Goal: Navigation & Orientation: Find specific page/section

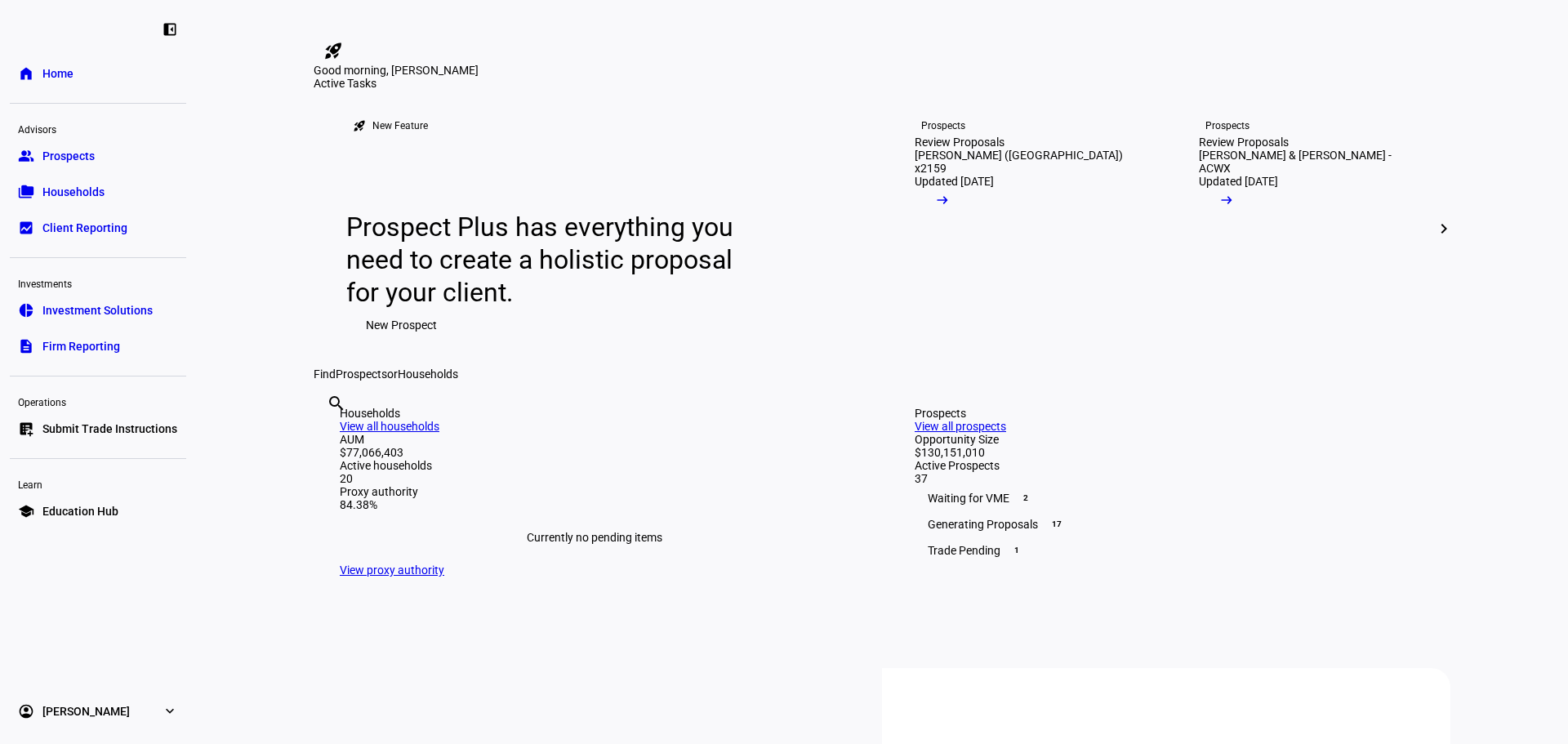
click at [110, 155] on link "group Prospects" at bounding box center [97, 156] width 176 height 33
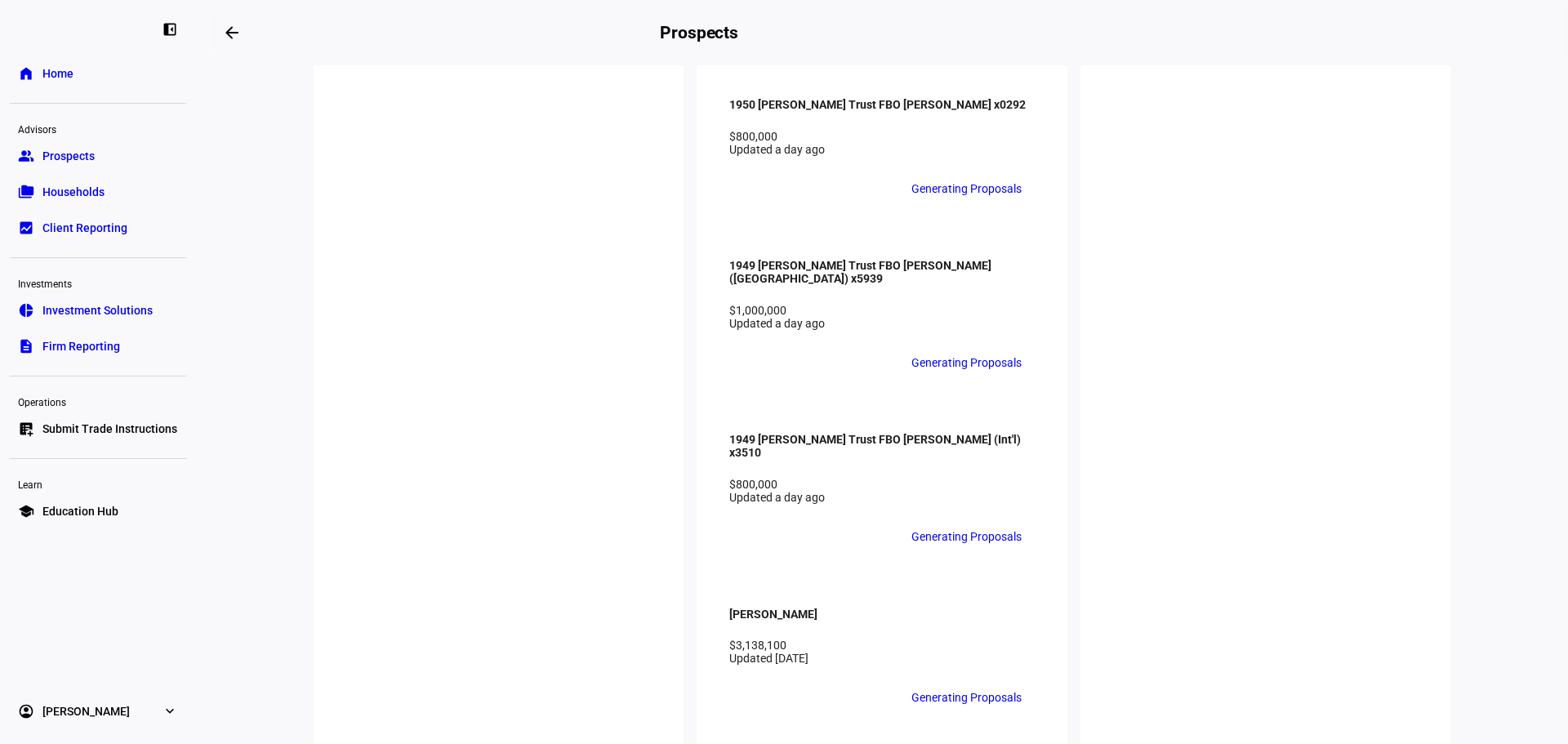
scroll to position [3837, 0]
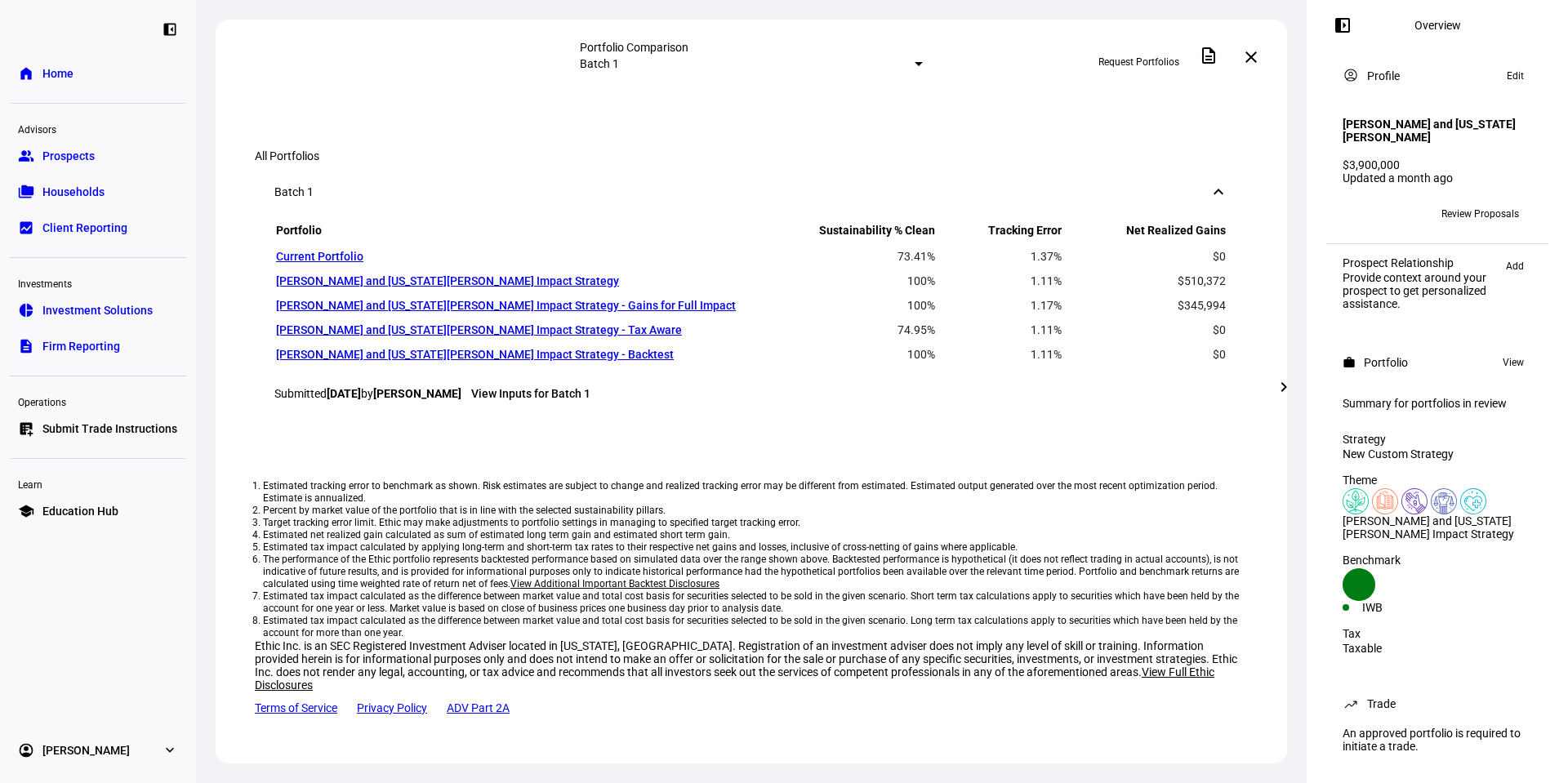
scroll to position [1306, 0]
click at [1279, 383] on mat-icon "chevron_right" at bounding box center [1283, 387] width 20 height 20
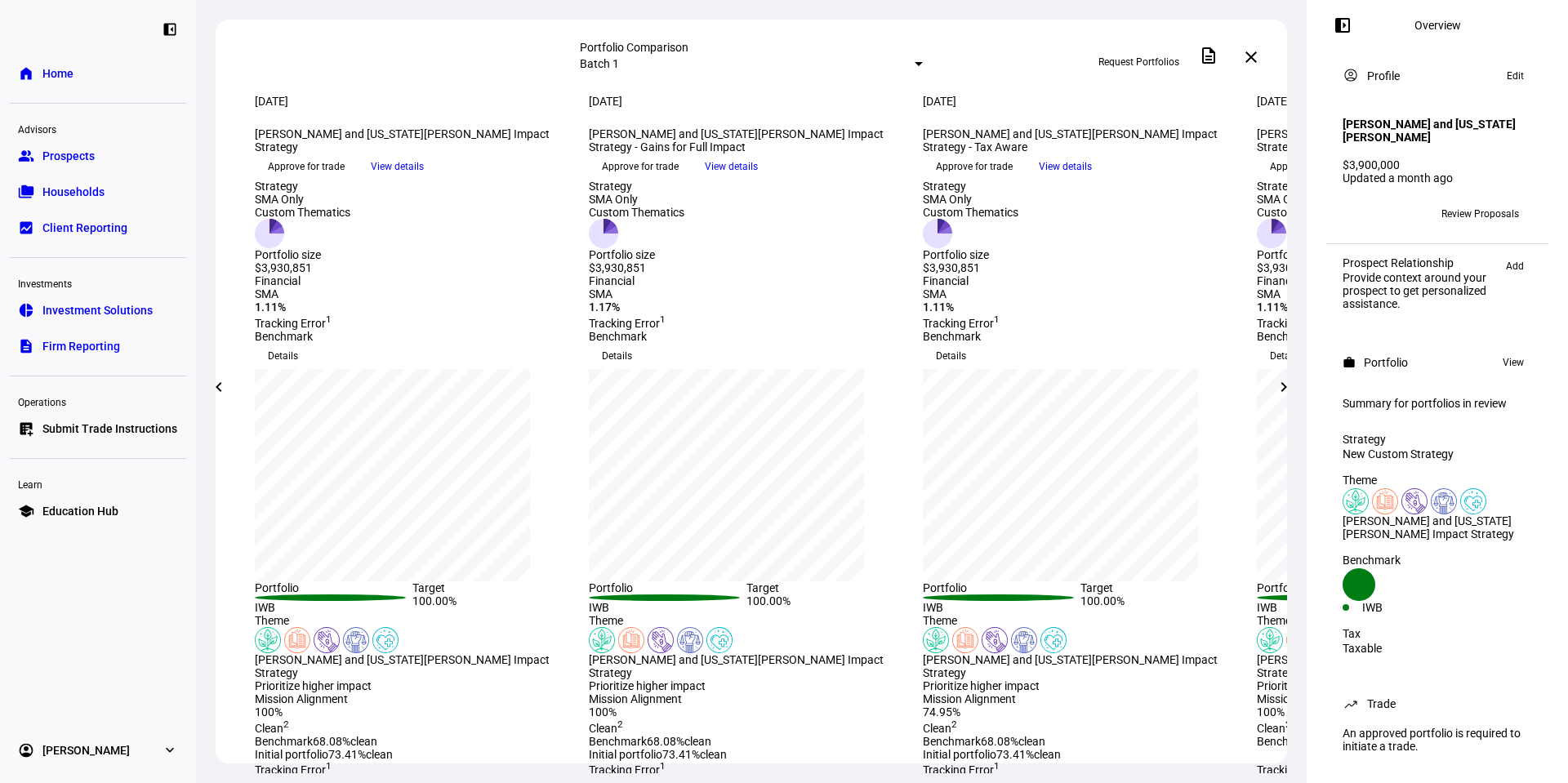
scroll to position [0, 0]
click at [1290, 395] on mat-icon "chevron_right" at bounding box center [1283, 387] width 20 height 20
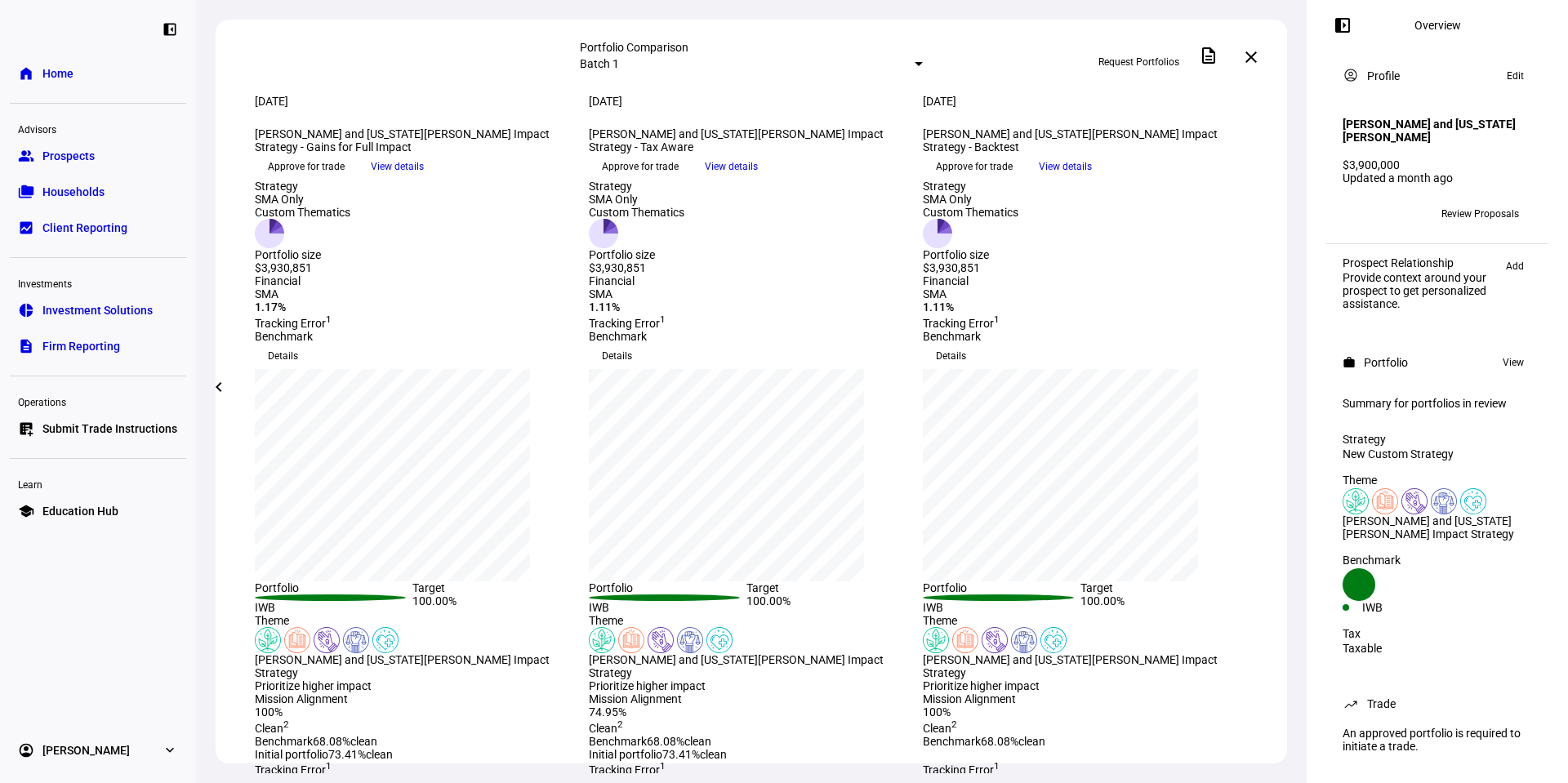
click at [76, 156] on span "Prospects" at bounding box center [69, 156] width 52 height 17
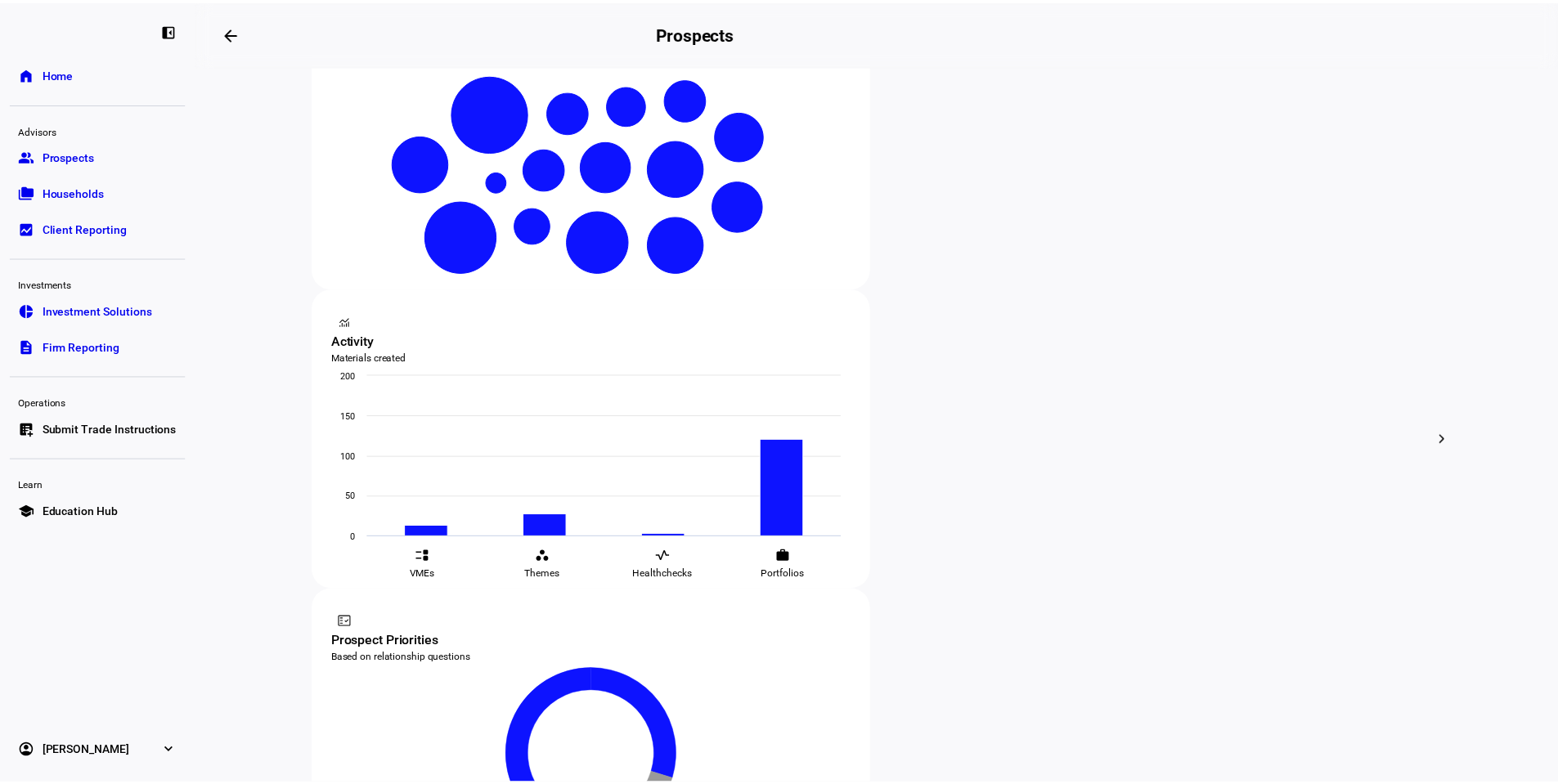
scroll to position [409, 0]
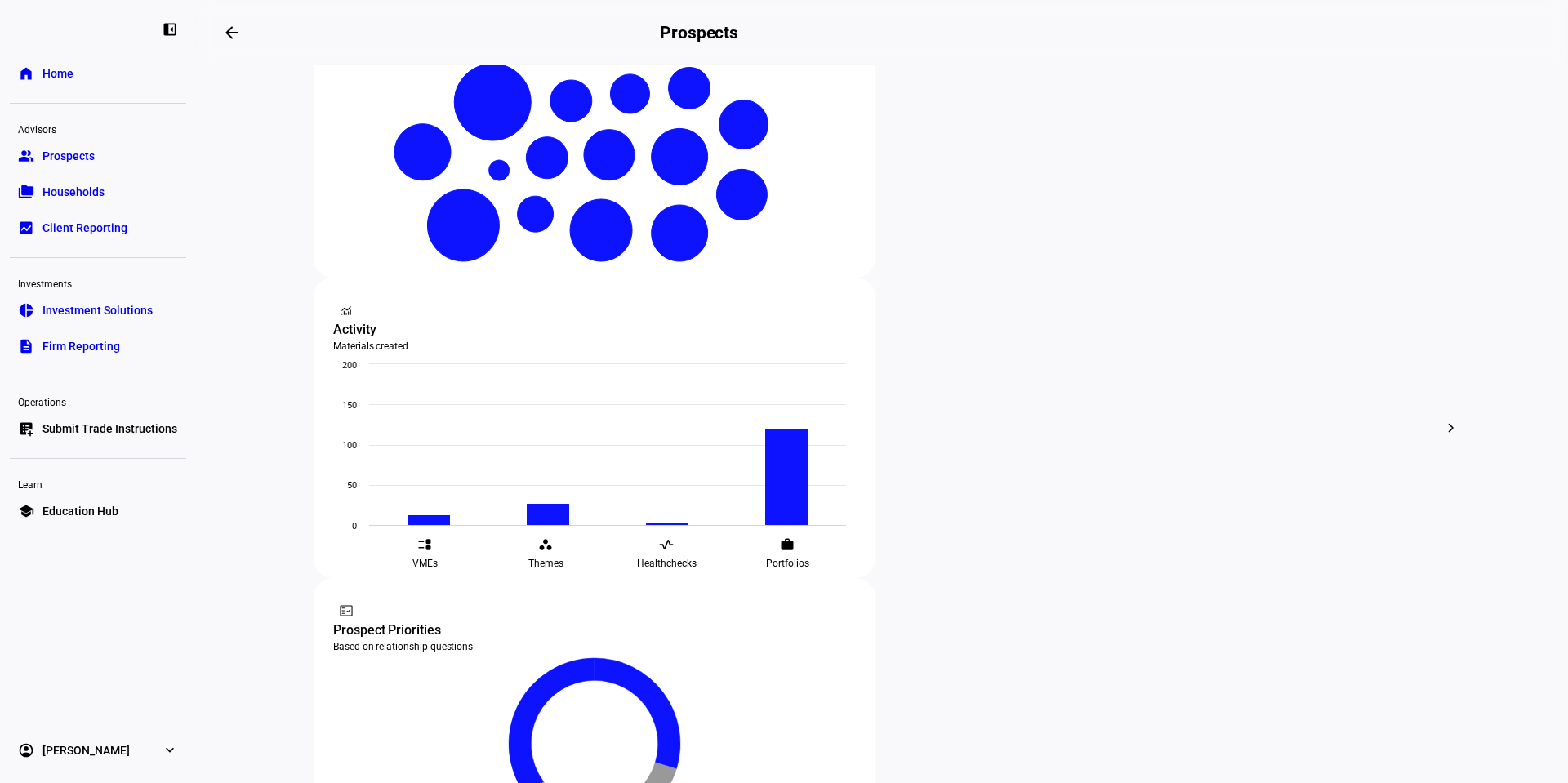
click at [130, 196] on link "folder_copy Households" at bounding box center [97, 192] width 176 height 33
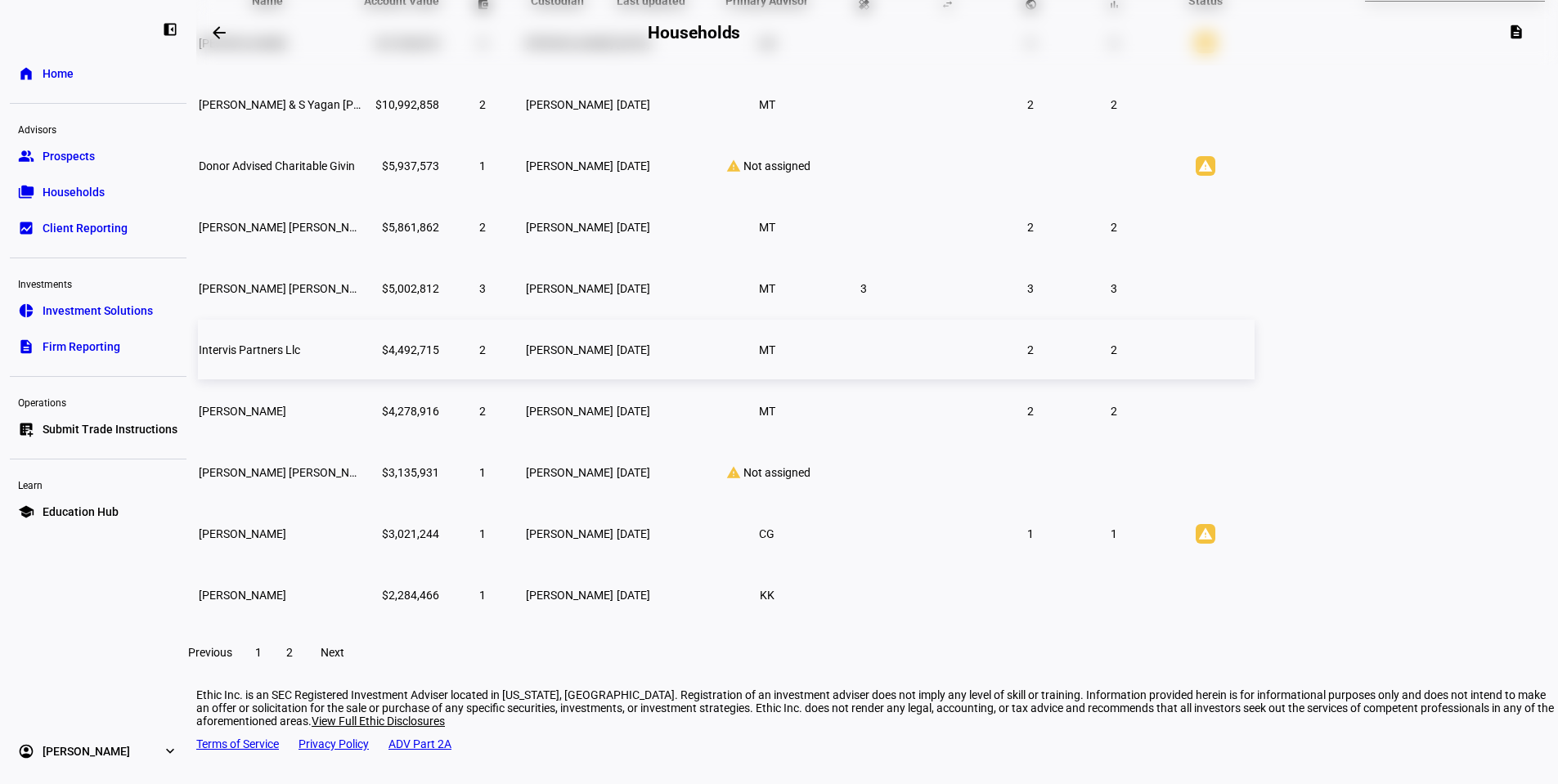
scroll to position [218, 0]
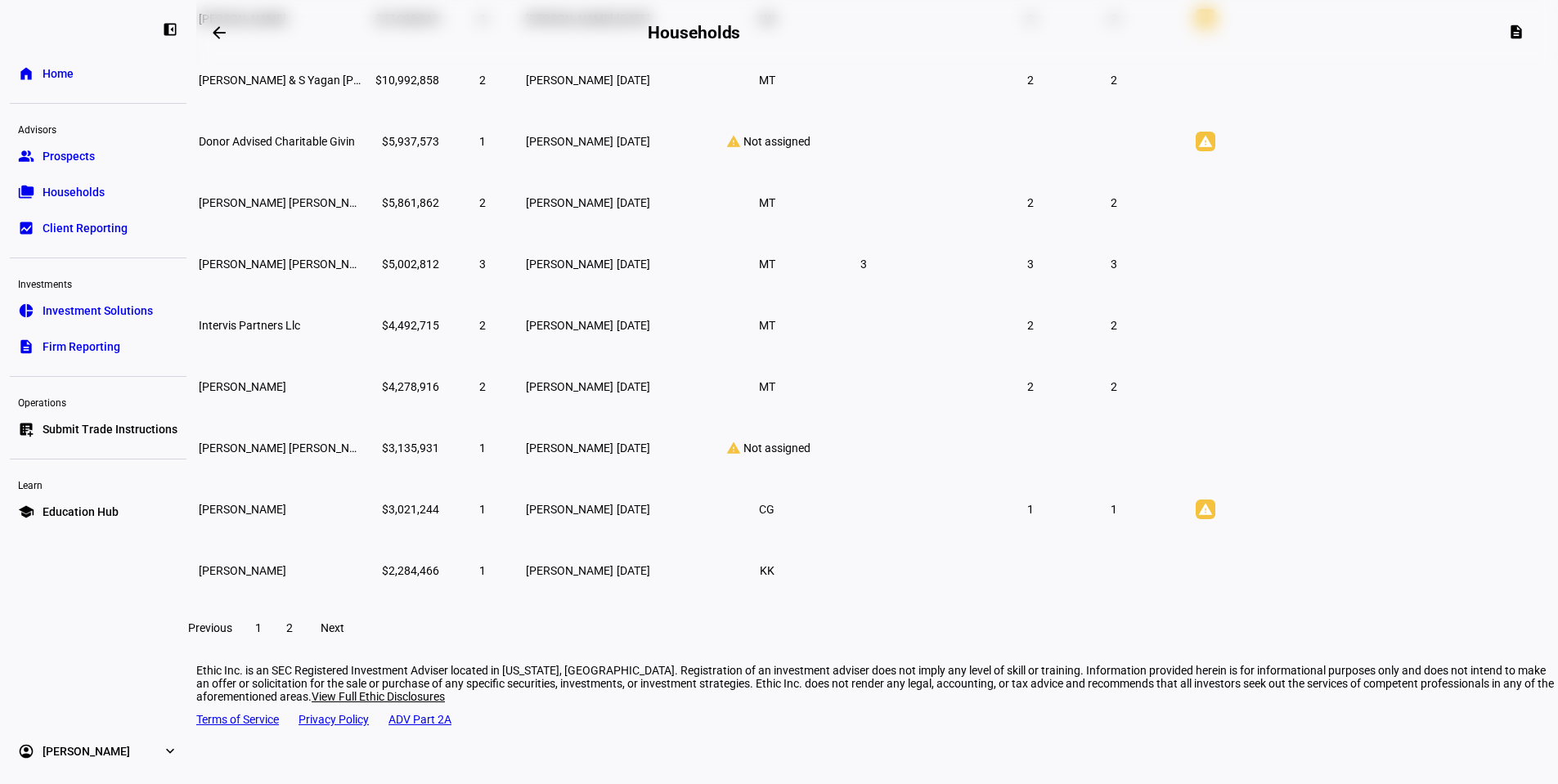
click at [292, 634] on span "2" at bounding box center [290, 627] width 7 height 13
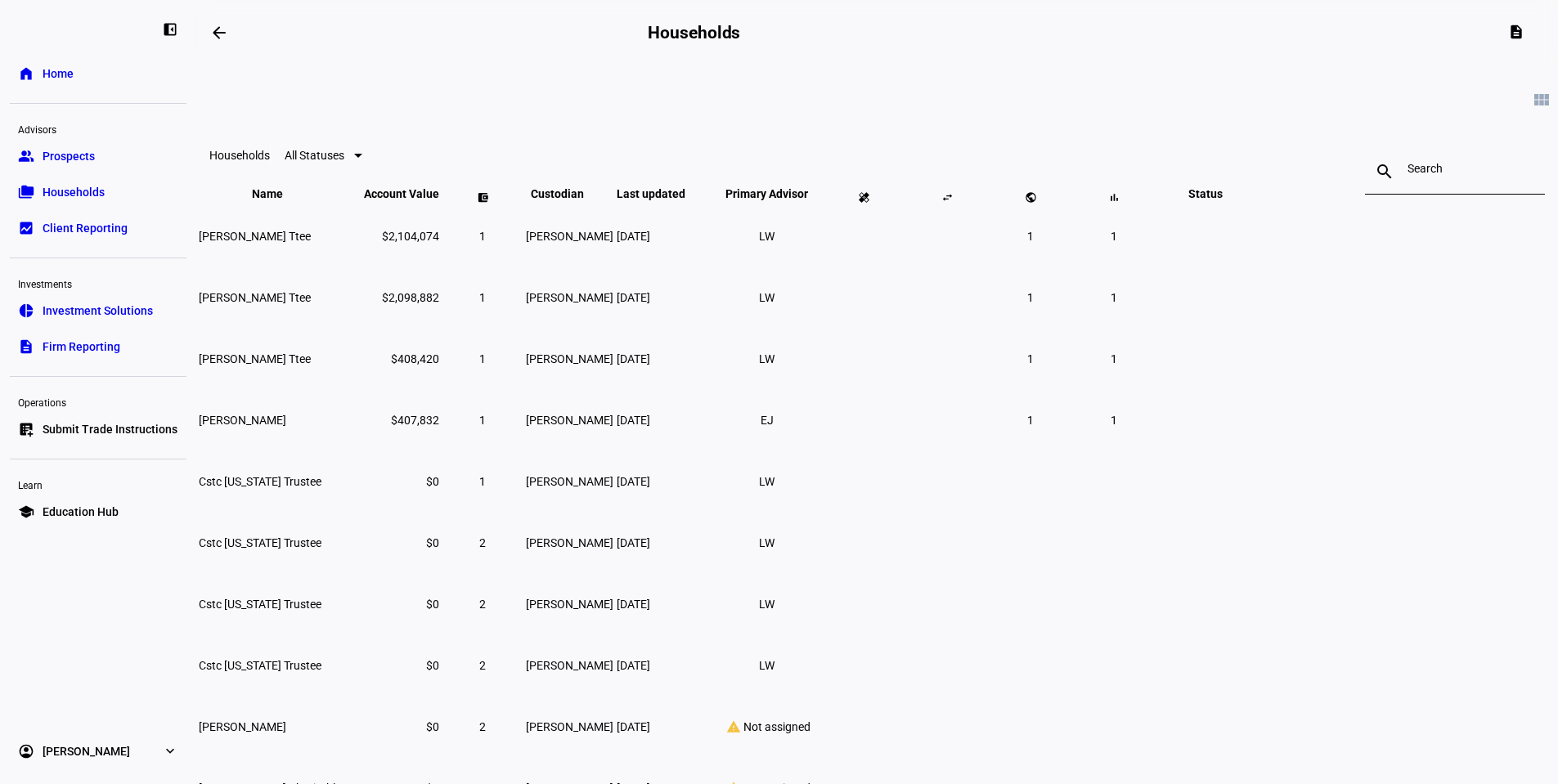
click at [144, 352] on link "description Firm Reporting" at bounding box center [97, 347] width 177 height 33
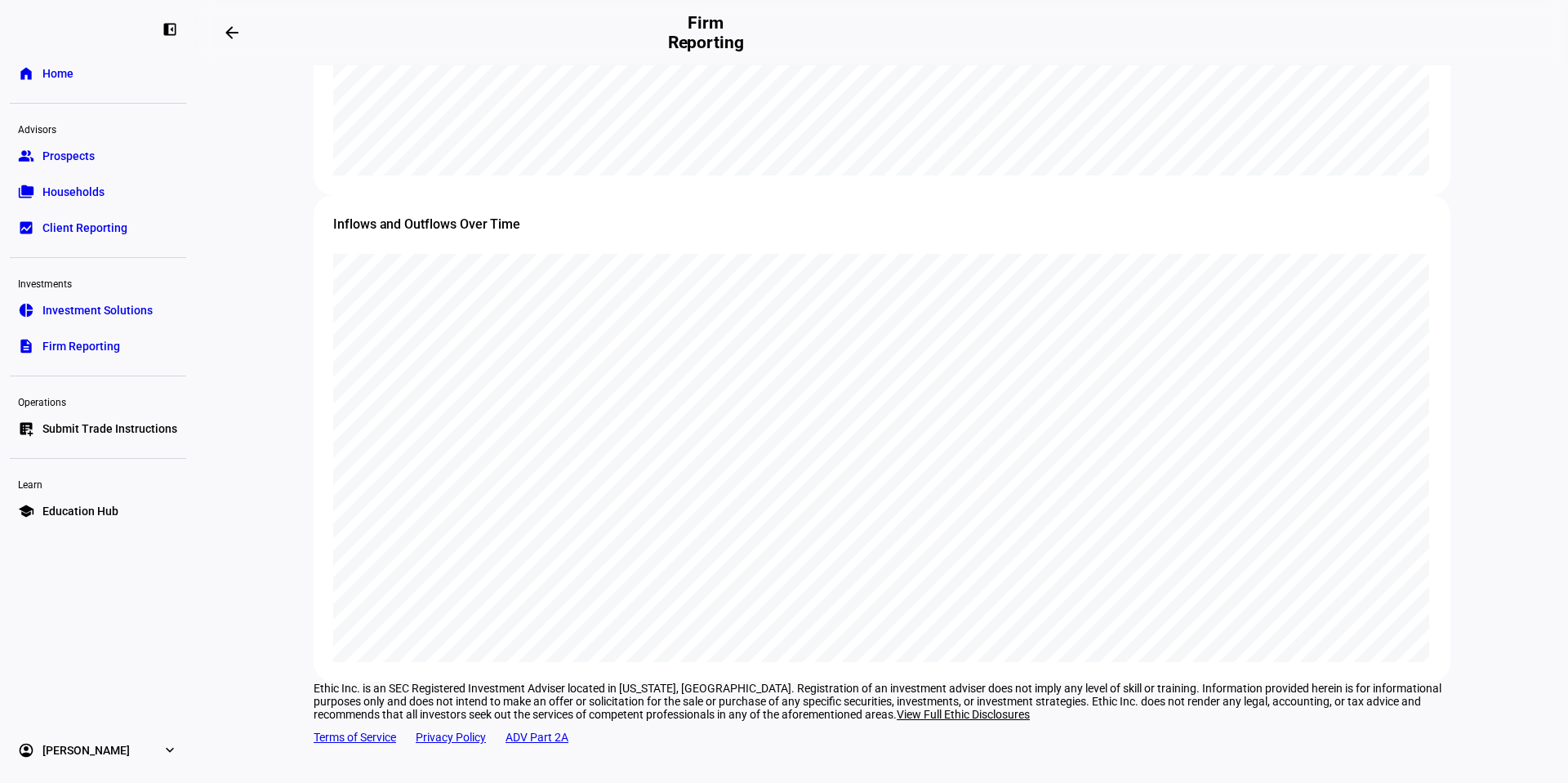
scroll to position [1844, 0]
click at [74, 162] on span "Prospects" at bounding box center [69, 156] width 52 height 17
